Goal: Task Accomplishment & Management: Manage account settings

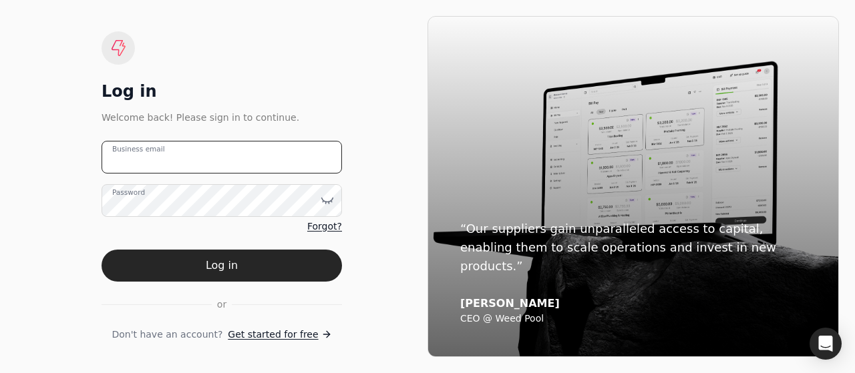
click at [188, 152] on email "Business email" at bounding box center [221, 157] width 240 height 33
type email "[EMAIL_ADDRESS][DOMAIN_NAME]"
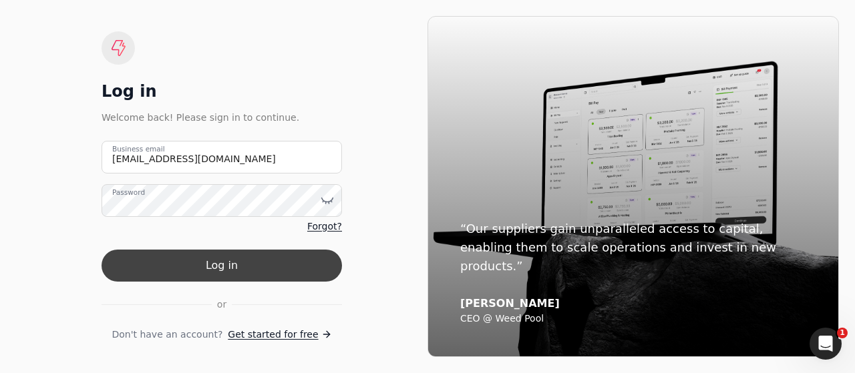
click at [266, 270] on button "Log in" at bounding box center [221, 266] width 240 height 32
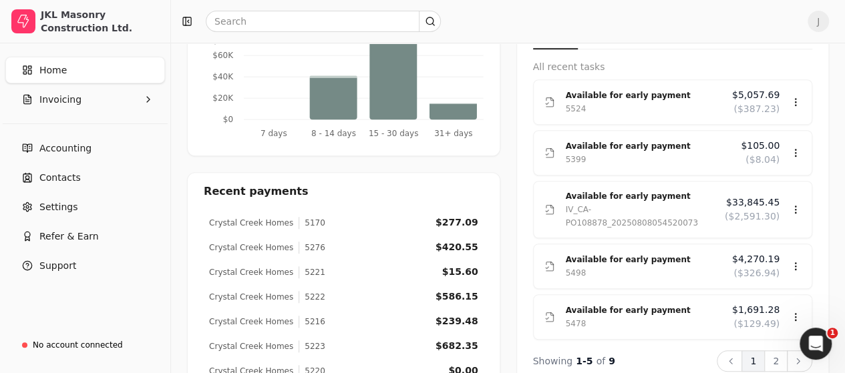
scroll to position [431, 0]
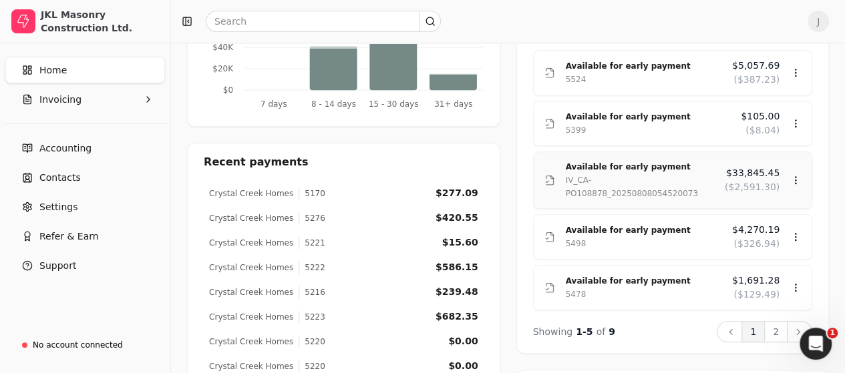
click at [796, 164] on div "Available for early payment IV_CA-PO108878_20250808054520073 $33,845.45 ($2,591…" at bounding box center [672, 180] width 257 height 40
click at [752, 209] on div "Review" at bounding box center [769, 211] width 80 height 22
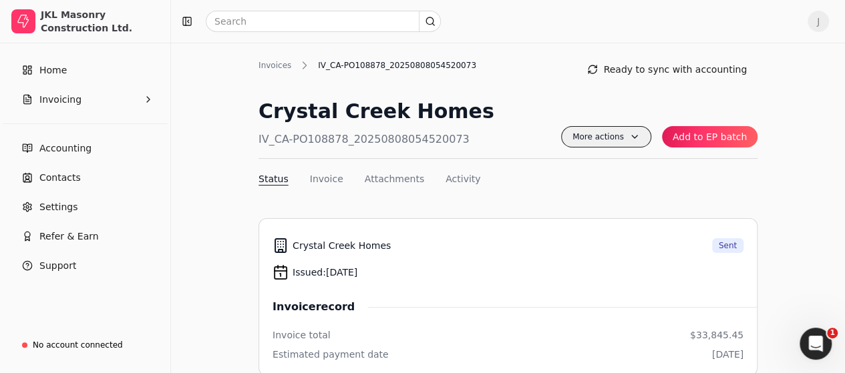
click at [640, 137] on span "More actions" at bounding box center [606, 136] width 90 height 21
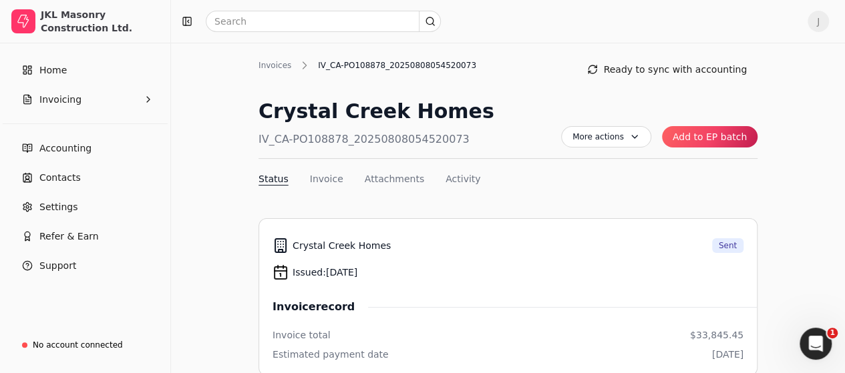
click at [702, 140] on button "Add to EP batch" at bounding box center [709, 136] width 95 height 21
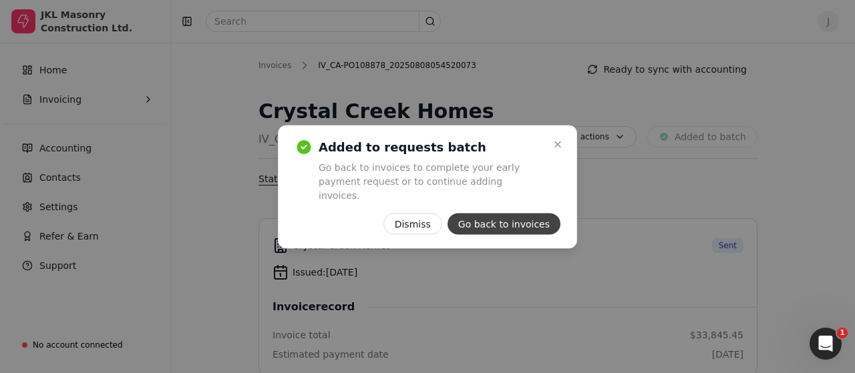
click at [504, 224] on button "Go back to invoices" at bounding box center [503, 223] width 113 height 21
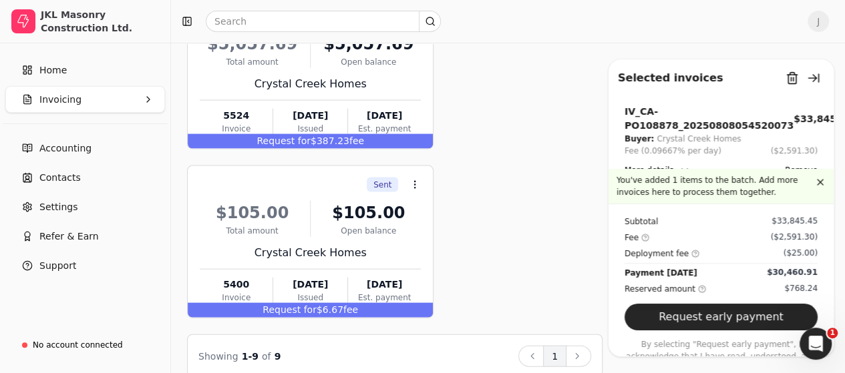
scroll to position [1333, 0]
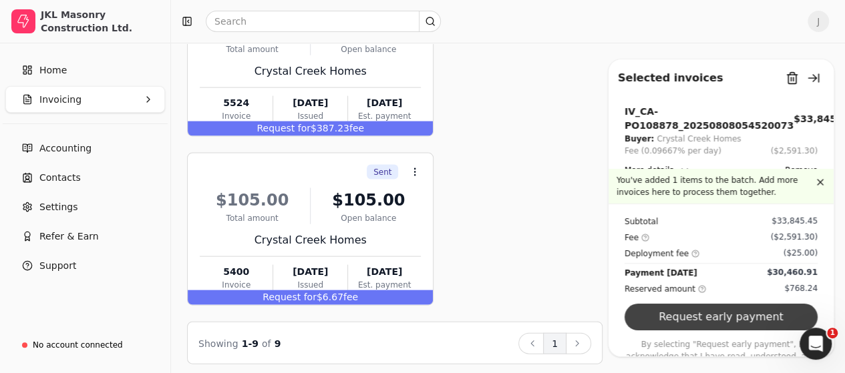
click at [733, 316] on button "Request early payment" at bounding box center [720, 317] width 193 height 27
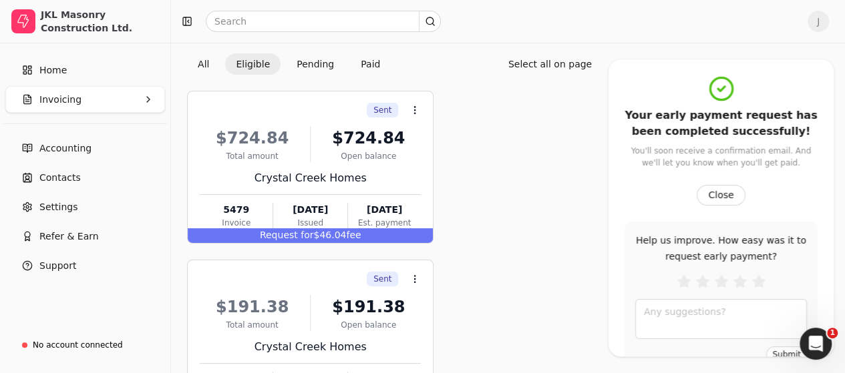
scroll to position [0, 0]
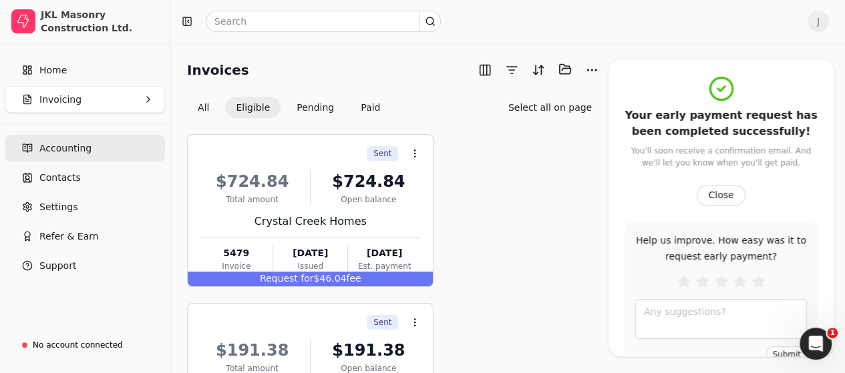
click at [111, 146] on link "Accounting" at bounding box center [85, 148] width 160 height 27
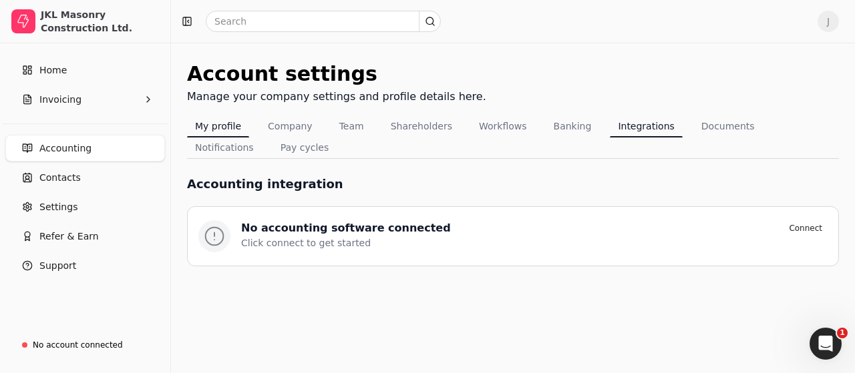
click at [206, 126] on button "My profile" at bounding box center [218, 126] width 62 height 21
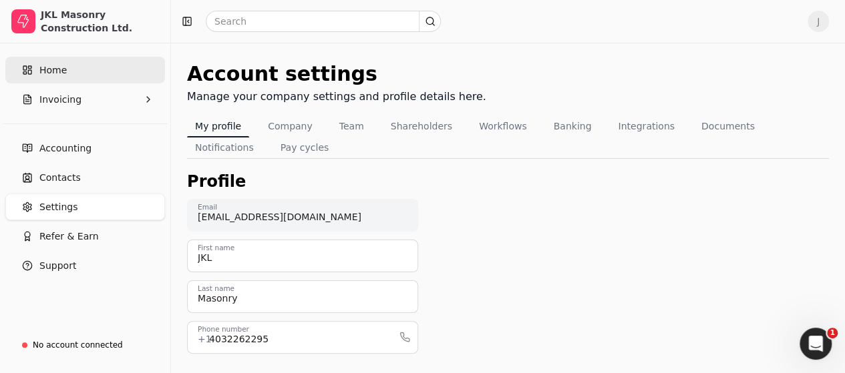
click at [65, 74] on link "Home" at bounding box center [85, 70] width 160 height 27
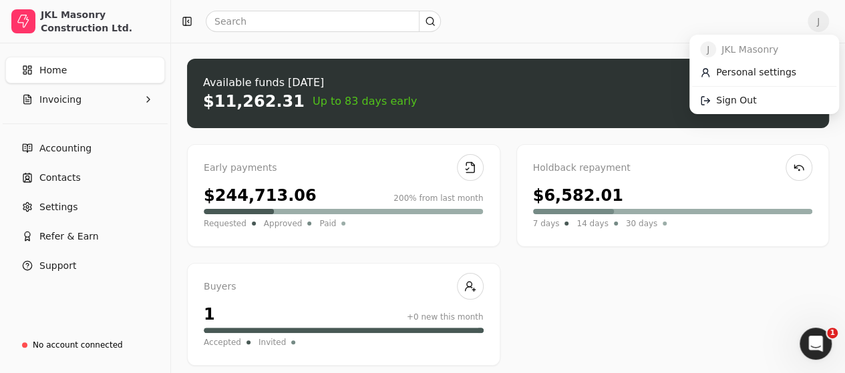
click at [825, 19] on span "J" at bounding box center [817, 21] width 21 height 21
click at [756, 105] on link "Sign Out" at bounding box center [764, 100] width 144 height 22
